Goal: Information Seeking & Learning: Learn about a topic

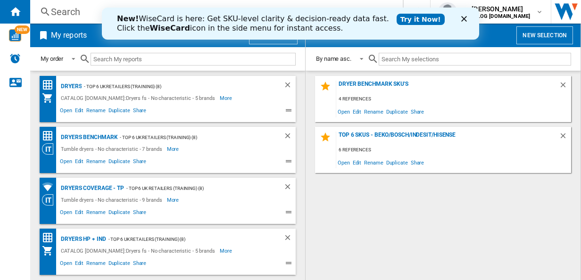
click at [463, 19] on polygon "Close" at bounding box center [464, 19] width 6 height 6
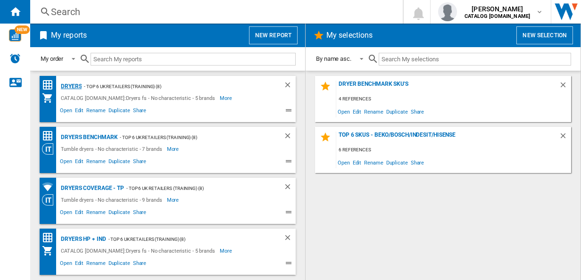
click at [76, 85] on div "Dryers" at bounding box center [69, 87] width 23 height 12
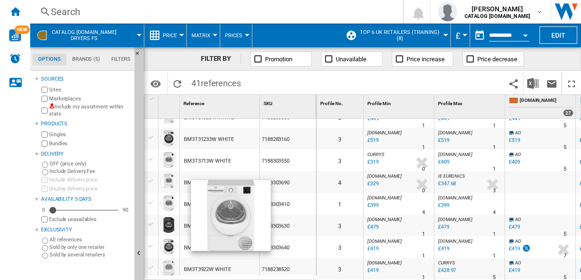
click at [167, 180] on div at bounding box center [168, 182] width 16 height 16
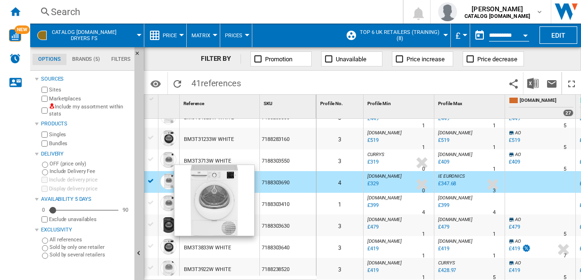
click at [166, 181] on div at bounding box center [168, 182] width 16 height 16
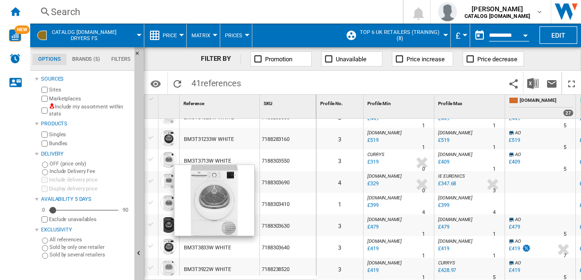
click at [166, 181] on div at bounding box center [168, 182] width 16 height 16
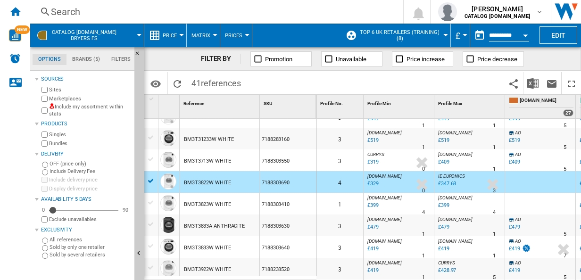
click at [203, 181] on div "BM3T3822W WHITE" at bounding box center [207, 183] width 47 height 22
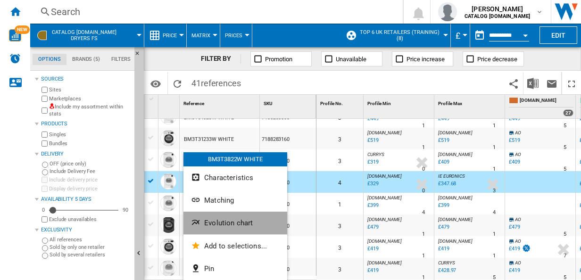
click at [237, 222] on span "Evolution chart" at bounding box center [228, 223] width 49 height 8
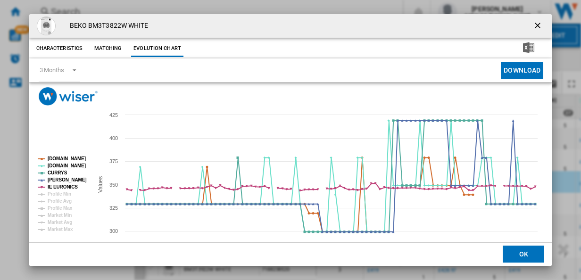
click at [535, 25] on ng-md-icon "getI18NText('BUTTONS.CLOSE_DIALOG')" at bounding box center [538, 26] width 11 height 11
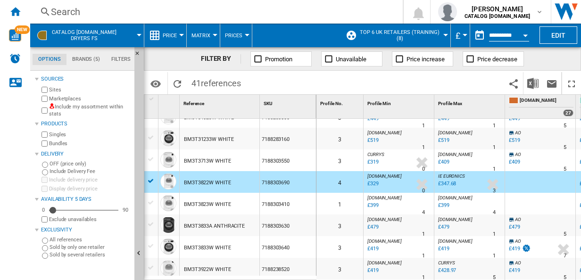
click at [218, 85] on span "references" at bounding box center [221, 83] width 40 height 10
click at [199, 82] on span "41 references" at bounding box center [216, 82] width 59 height 20
click at [17, 7] on ng-md-icon "Home" at bounding box center [14, 11] width 11 height 11
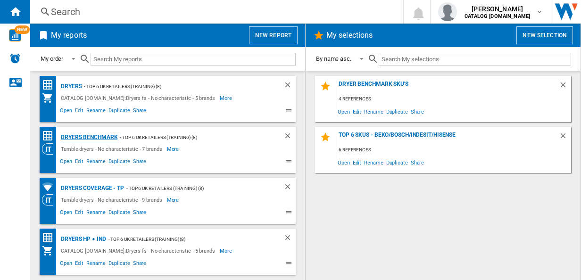
click at [106, 139] on div "Dryers benchmark" at bounding box center [87, 138] width 59 height 12
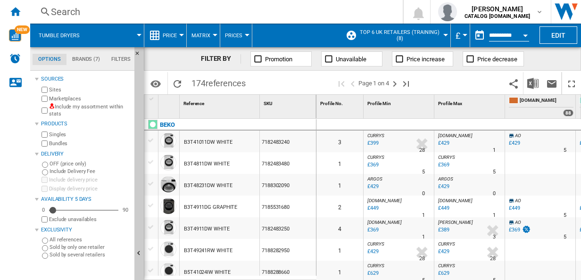
scroll to position [589, 0]
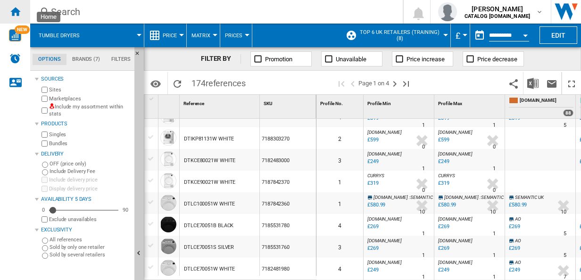
click at [17, 11] on ng-md-icon "Home" at bounding box center [14, 11] width 11 height 11
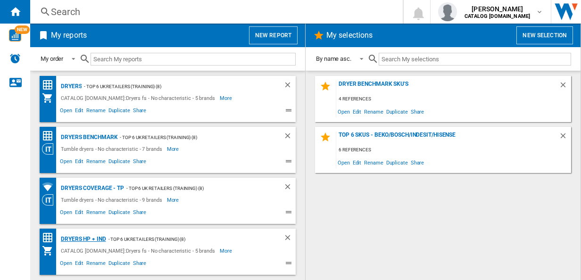
click at [84, 241] on div "Dryers HP + IND" at bounding box center [82, 240] width 48 height 12
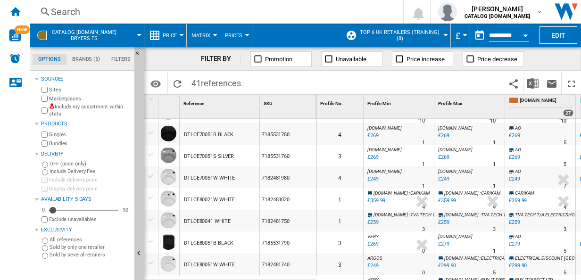
scroll to position [416, 0]
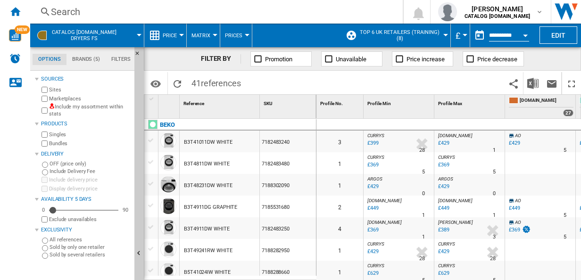
click at [82, 62] on md-tab-item "Brands (5)" at bounding box center [86, 59] width 39 height 11
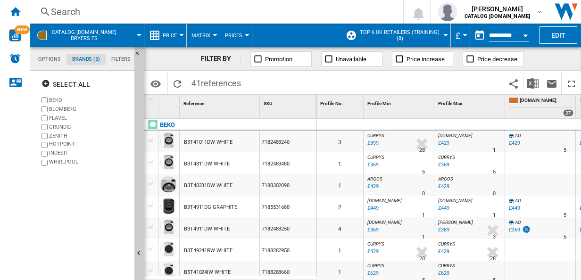
click at [46, 157] on label "INDESIT" at bounding box center [85, 154] width 91 height 9
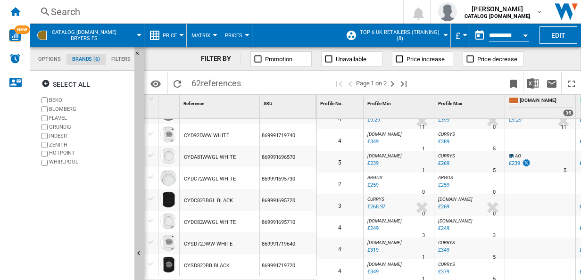
click at [151, 219] on div at bounding box center [151, 221] width 10 height 8
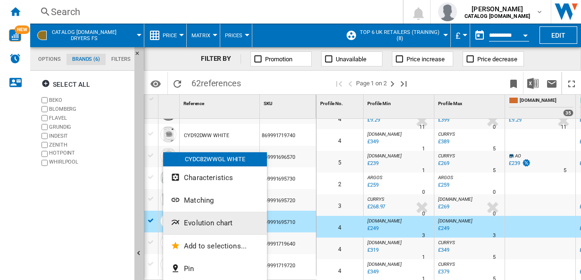
click at [222, 228] on button "Evolution chart" at bounding box center [215, 223] width 104 height 23
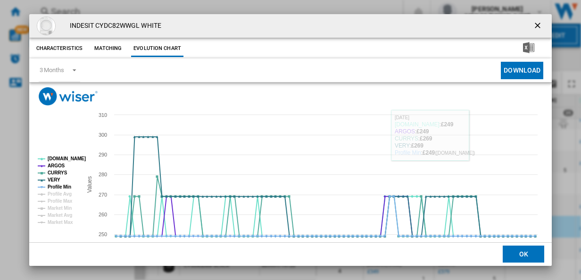
click at [534, 25] on ng-md-icon "getI18NText('BUTTONS.CLOSE_DIALOG')" at bounding box center [538, 26] width 11 height 11
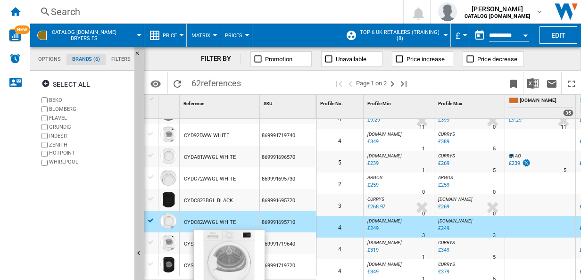
click at [168, 242] on div at bounding box center [168, 243] width 16 height 16
